Goal: Navigation & Orientation: Find specific page/section

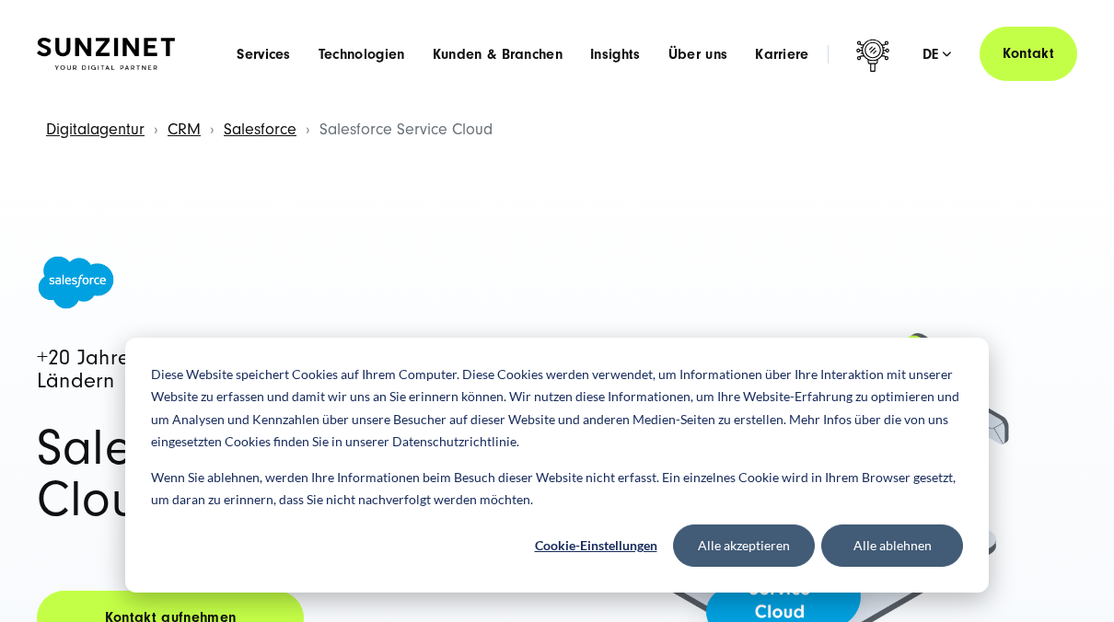
click at [728, 45] on li "Über uns Menu Discover SUNZINET Tauchen Sie ein in eine führende Digitalagentur…" at bounding box center [698, 53] width 87 height 19
click at [866, 541] on button "Alle ablehnen" at bounding box center [892, 546] width 142 height 42
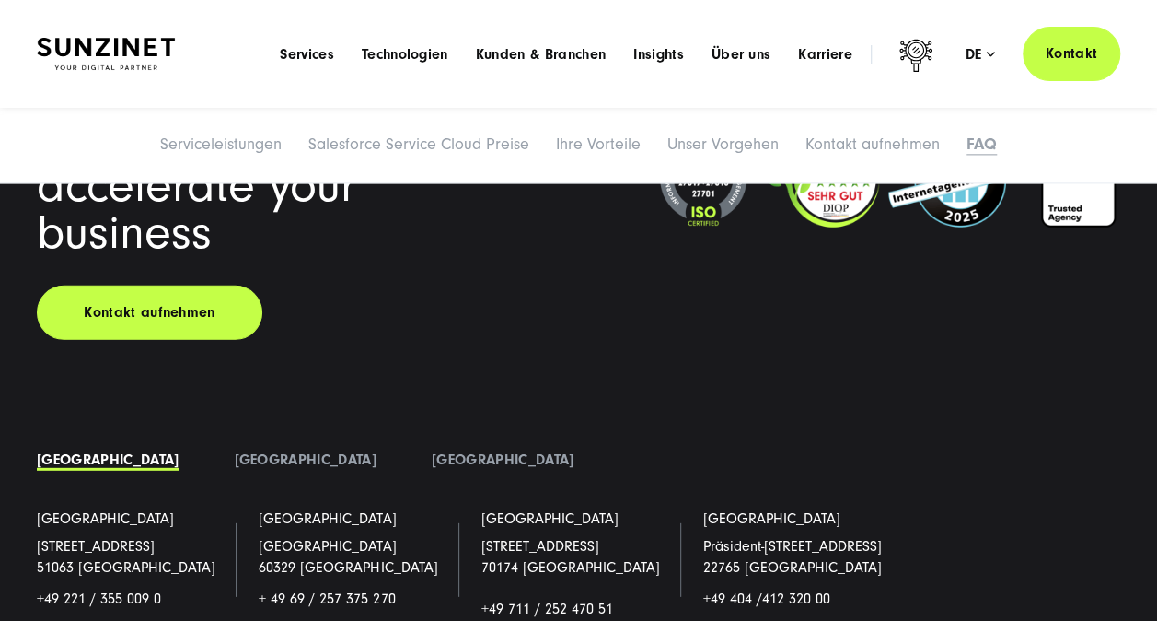
scroll to position [9296, 0]
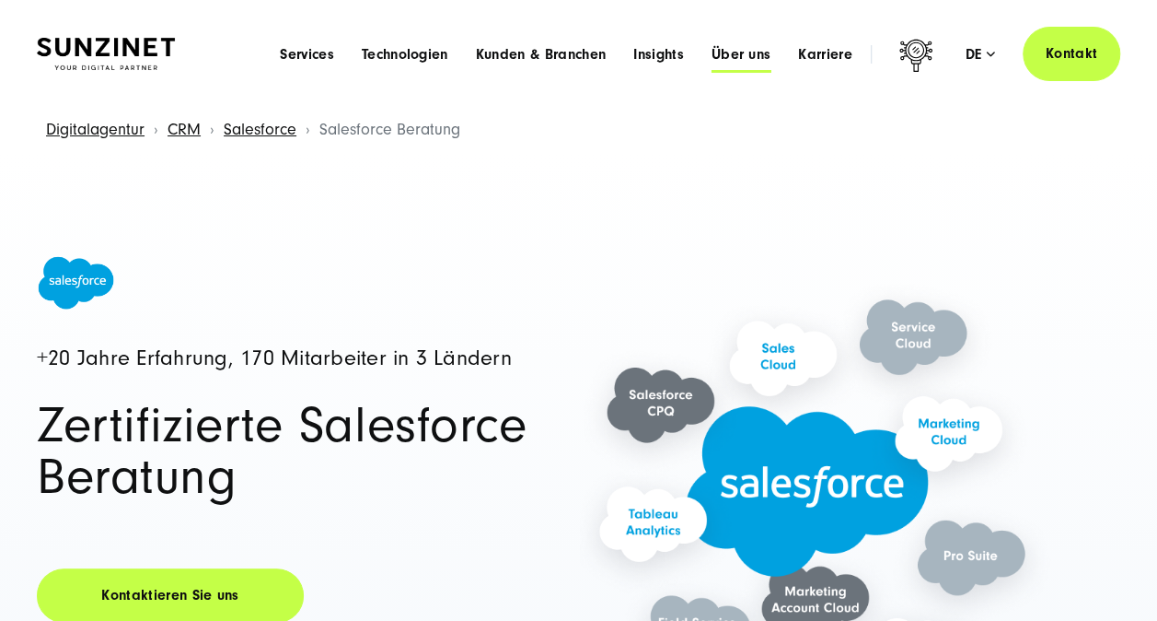
click at [738, 47] on span "Über uns" at bounding box center [742, 54] width 60 height 18
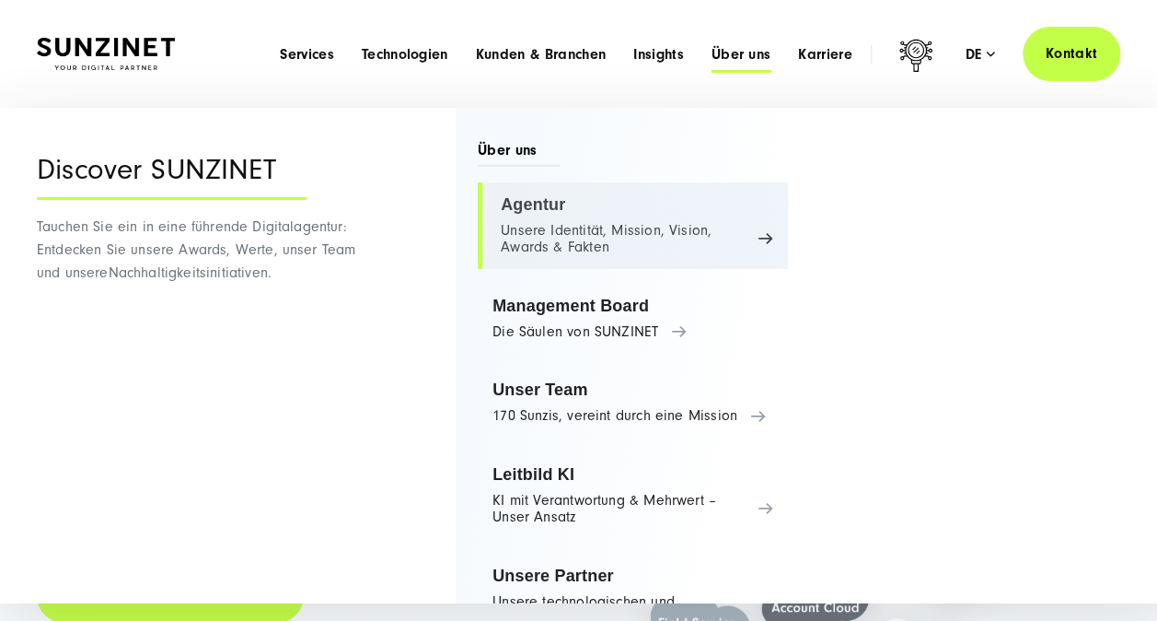
click at [755, 230] on link "Agentur Unsere Identität, Mission, Vision, Awards & Fakten" at bounding box center [633, 225] width 310 height 87
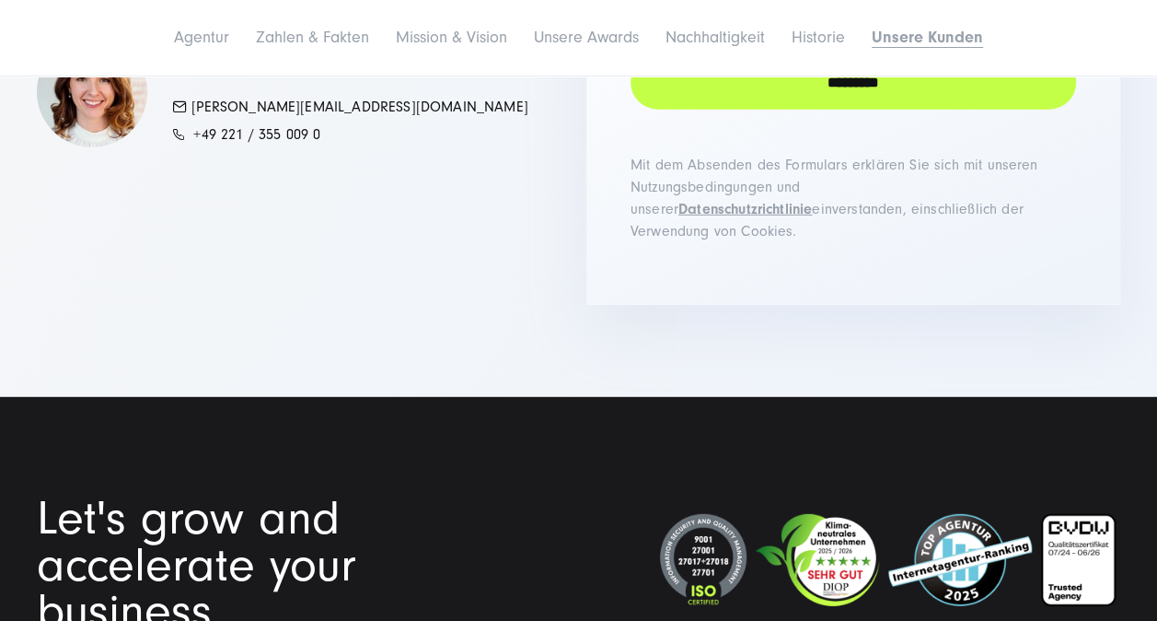
scroll to position [13418, 0]
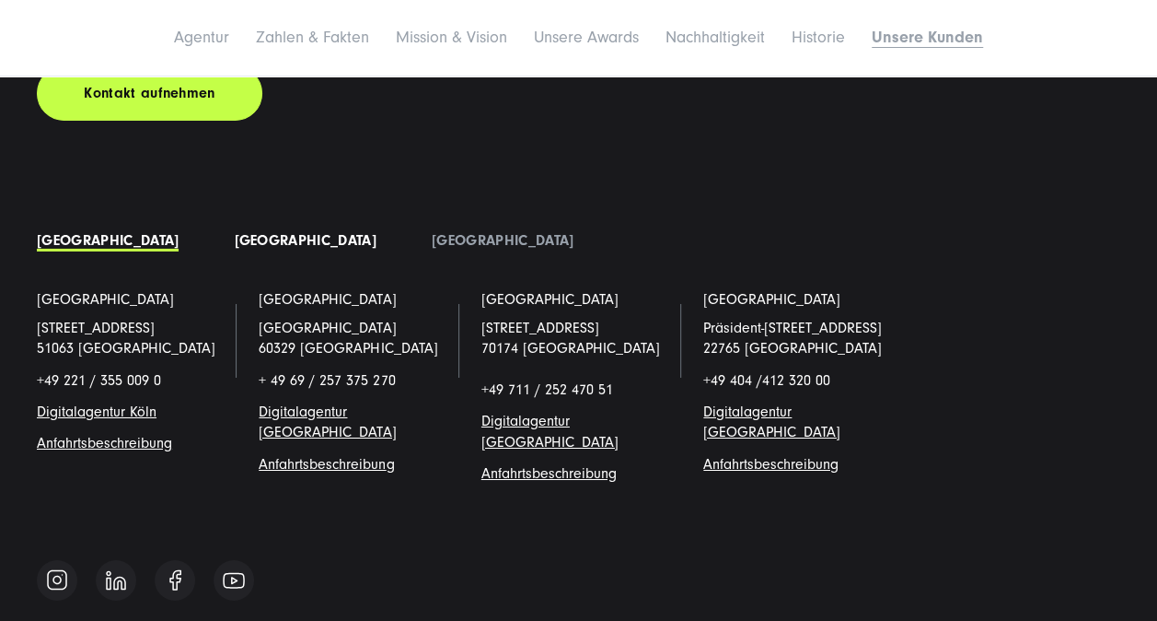
click at [234, 232] on link "[GEOGRAPHIC_DATA]" at bounding box center [305, 240] width 142 height 17
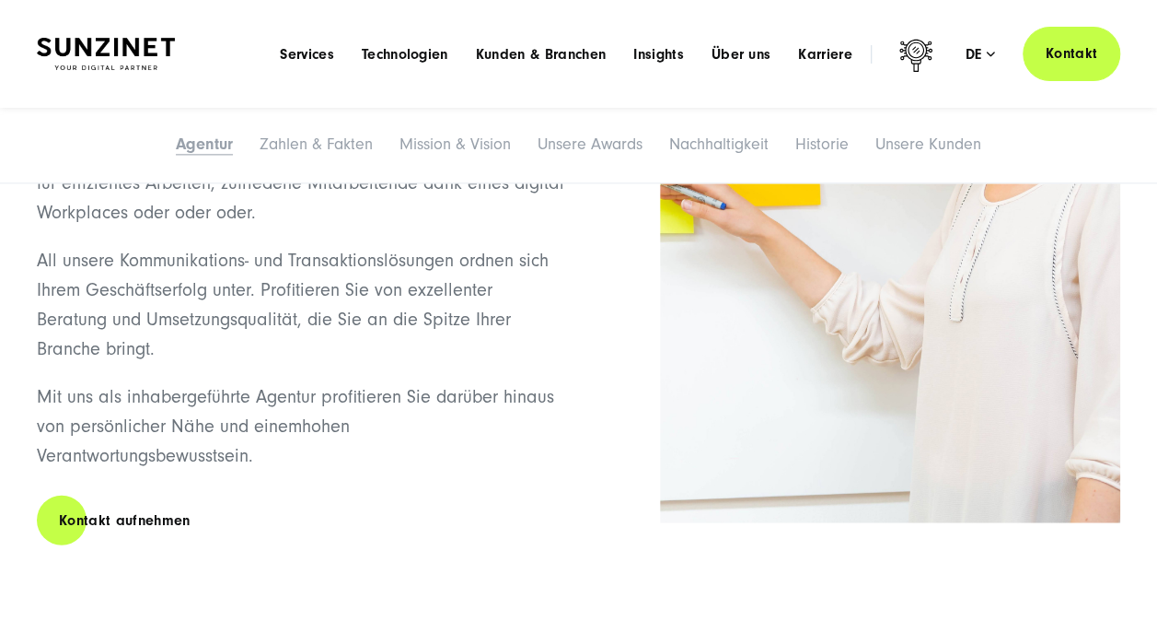
scroll to position [1845, 0]
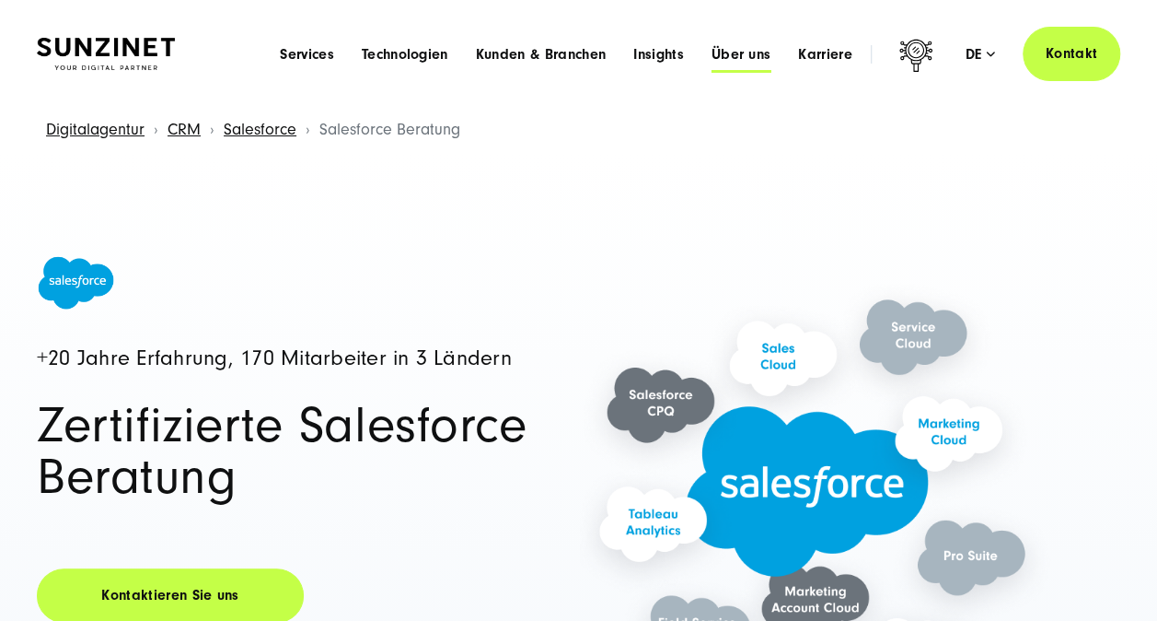
click at [729, 53] on span "Über uns" at bounding box center [742, 54] width 60 height 18
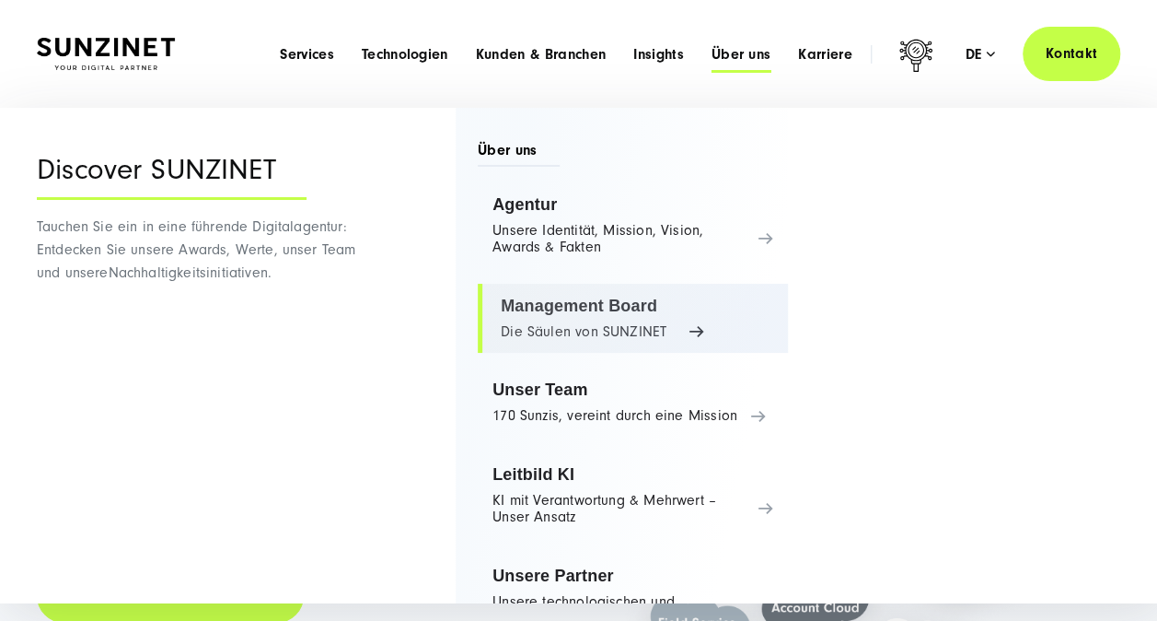
click at [627, 329] on link "Management Board Die Säulen von SUNZINET" at bounding box center [633, 319] width 310 height 70
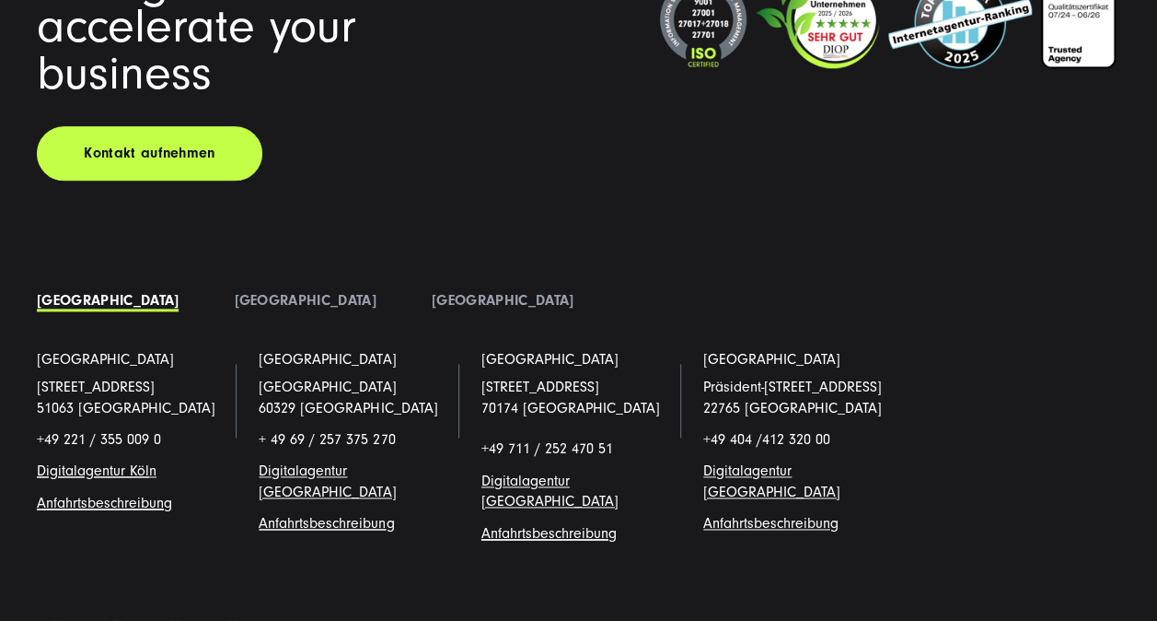
scroll to position [4627, 0]
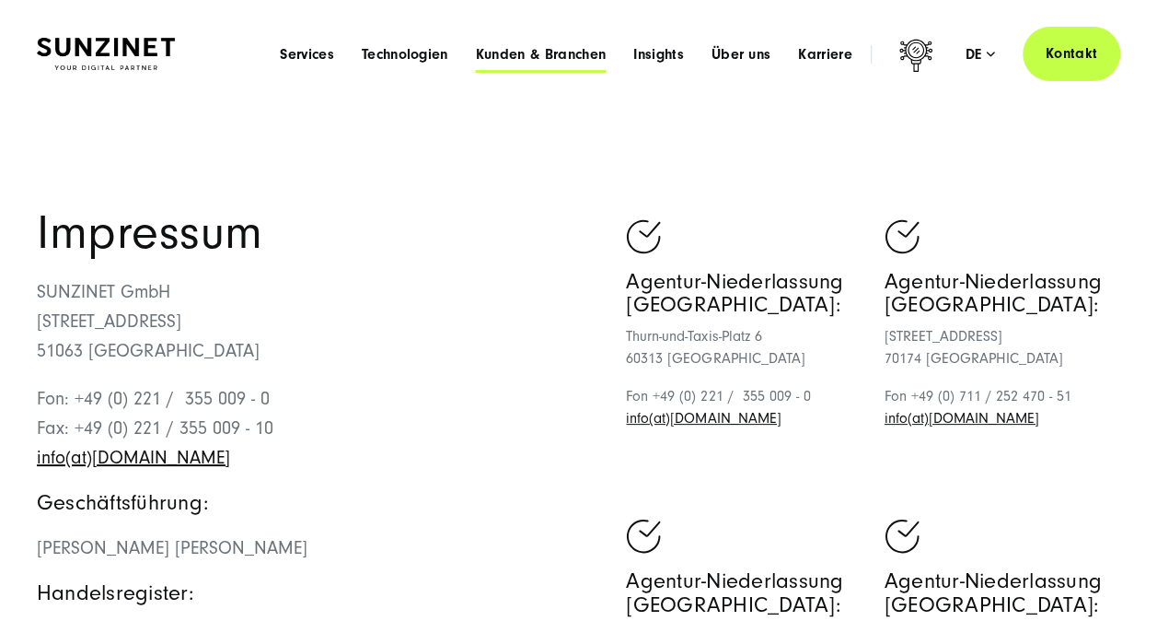
click at [535, 46] on span "Kunden & Branchen" at bounding box center [541, 54] width 130 height 18
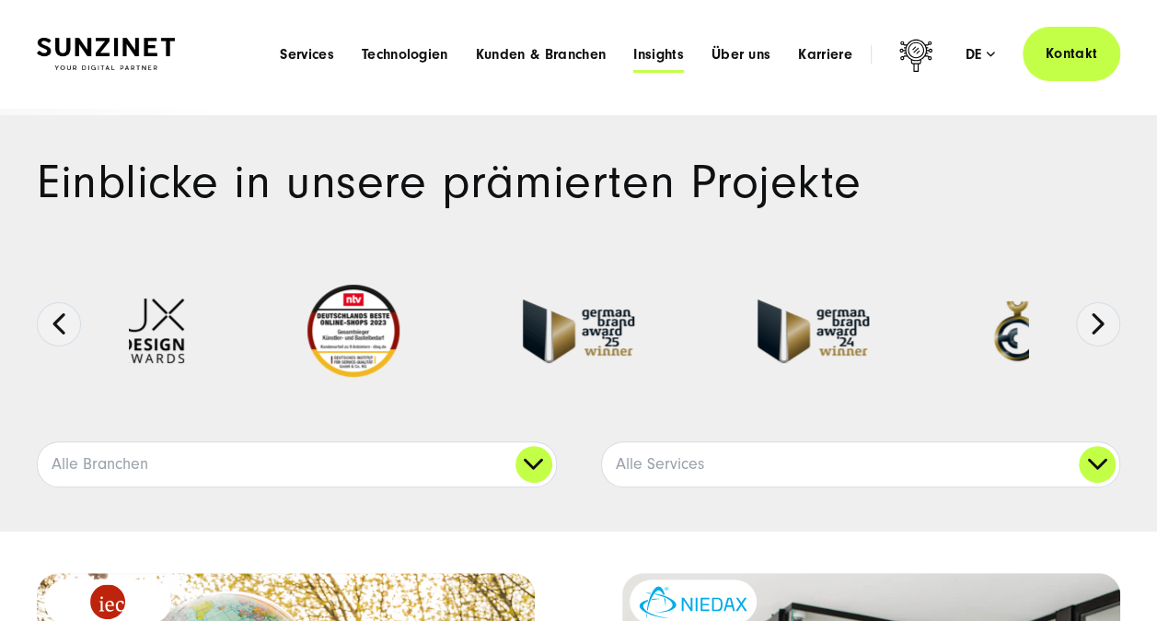
click at [653, 59] on span "Insights" at bounding box center [658, 54] width 51 height 18
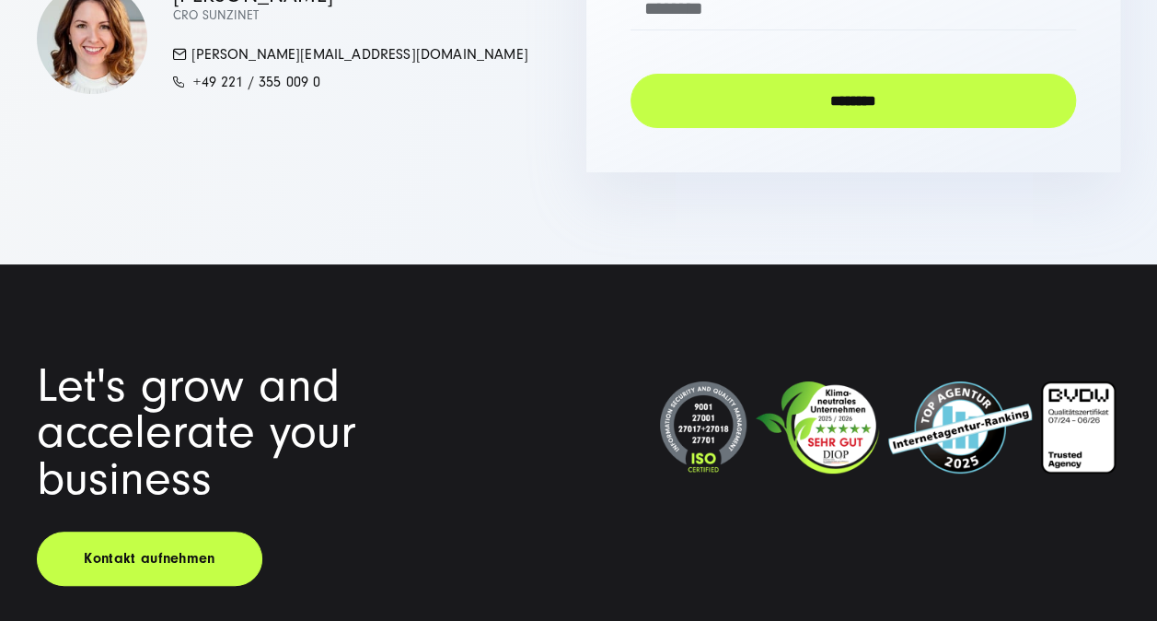
scroll to position [6959, 0]
